Goal: Task Accomplishment & Management: Manage account settings

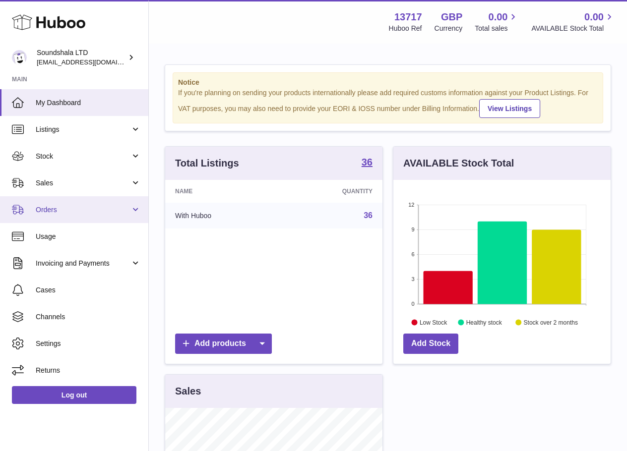
scroll to position [155, 217]
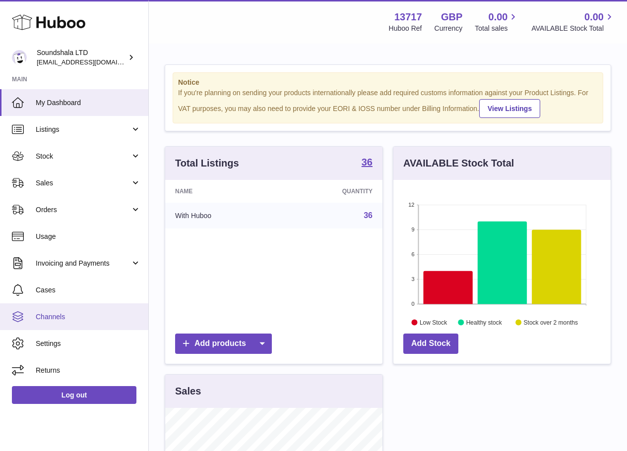
click at [73, 316] on span "Channels" at bounding box center [88, 316] width 105 height 9
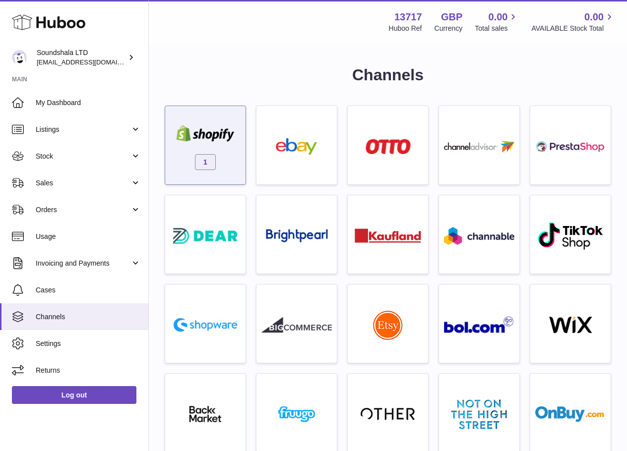
click at [199, 132] on img at bounding box center [205, 133] width 70 height 16
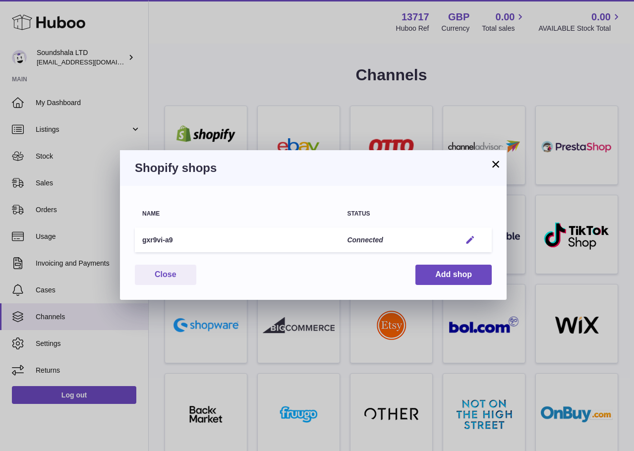
click at [468, 242] on em "button" at bounding box center [470, 240] width 10 height 10
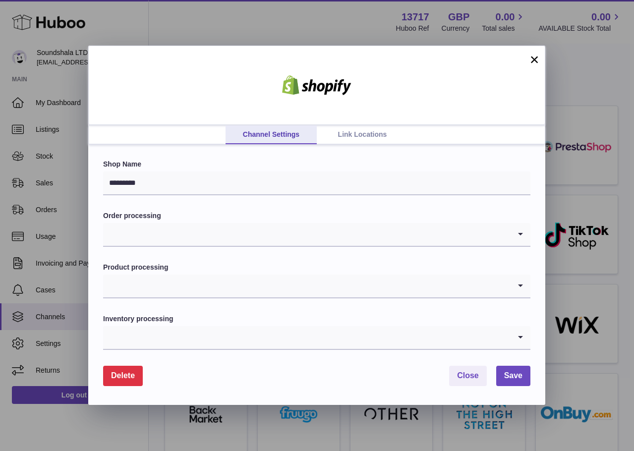
click at [328, 138] on link "Link Locations" at bounding box center [362, 134] width 91 height 19
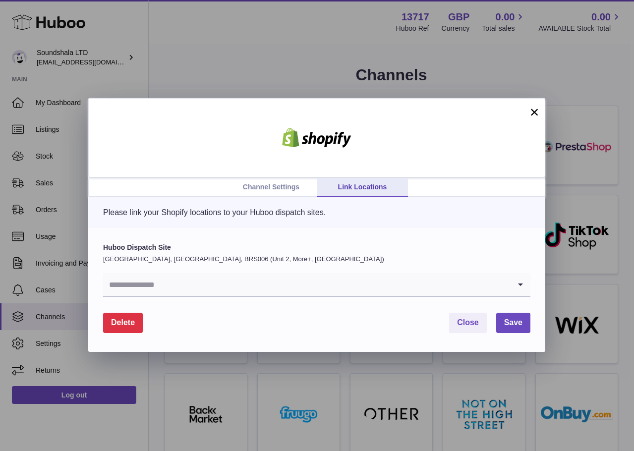
click at [249, 292] on input "Search for option" at bounding box center [307, 284] width 408 height 23
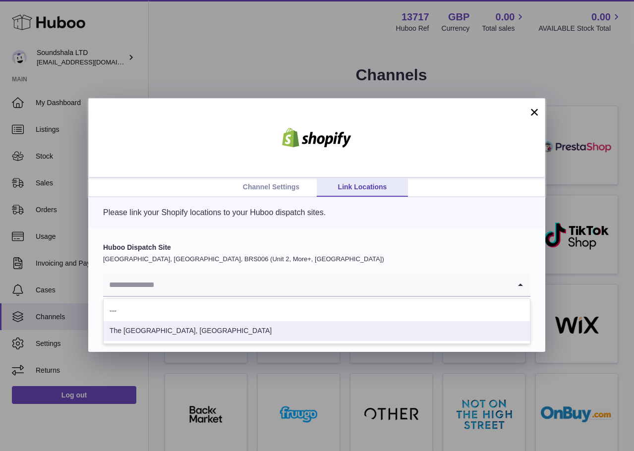
click at [231, 323] on li "The Grange Barn, Pikes End" at bounding box center [317, 331] width 427 height 20
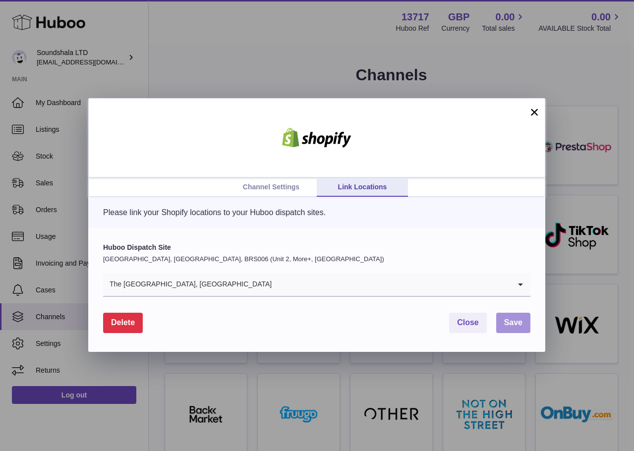
click at [510, 327] on span "Save" at bounding box center [513, 322] width 18 height 8
